Goal: Task Accomplishment & Management: Complete application form

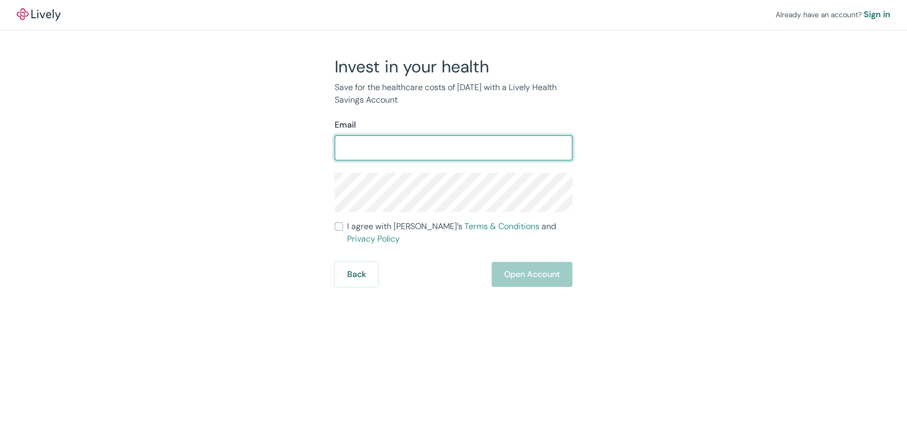
click at [375, 153] on input "Email" at bounding box center [453, 148] width 238 height 21
click at [416, 151] on input "Email" at bounding box center [453, 148] width 238 height 21
type input "[PERSON_NAME][EMAIL_ADDRESS][DOMAIN_NAME]"
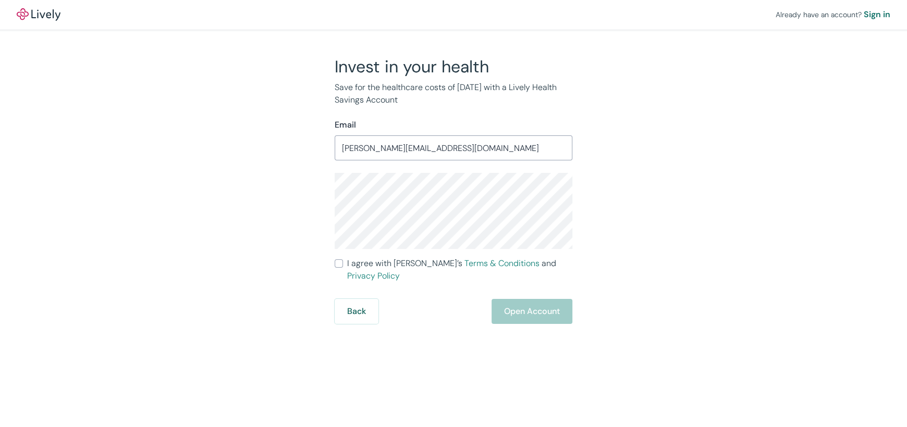
click at [555, 367] on div "Already have an account? Sign in Invest in your health Save for the healthcare …" at bounding box center [453, 213] width 907 height 427
drag, startPoint x: 340, startPoint y: 267, endPoint x: 356, endPoint y: 269, distance: 16.3
click at [341, 267] on input "I agree with Lively’s Terms & Conditions and Privacy Policy" at bounding box center [338, 263] width 8 height 8
checkbox input "true"
click at [520, 299] on button "Open Account" at bounding box center [531, 311] width 81 height 25
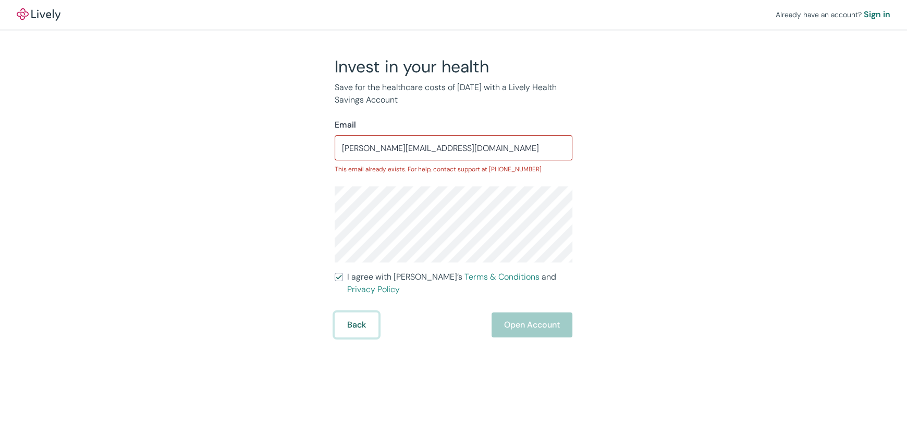
click at [355, 313] on button "Back" at bounding box center [356, 325] width 44 height 25
